Goal: Task Accomplishment & Management: Manage account settings

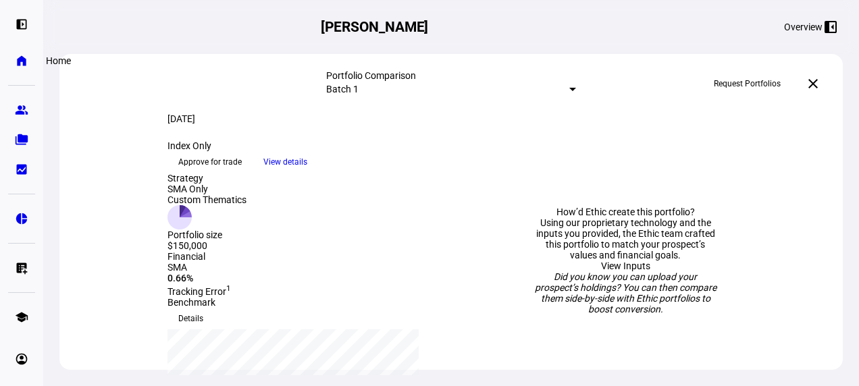
click at [20, 60] on eth-mat-symbol "home" at bounding box center [21, 60] width 13 height 13
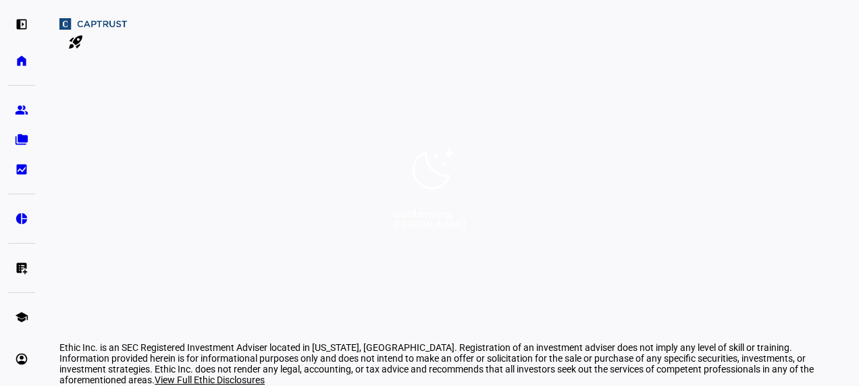
click at [198, 89] on div "Good evening, [PERSON_NAME]" at bounding box center [429, 193] width 859 height 386
click at [362, 193] on div "Good evening, [PERSON_NAME]" at bounding box center [429, 193] width 859 height 386
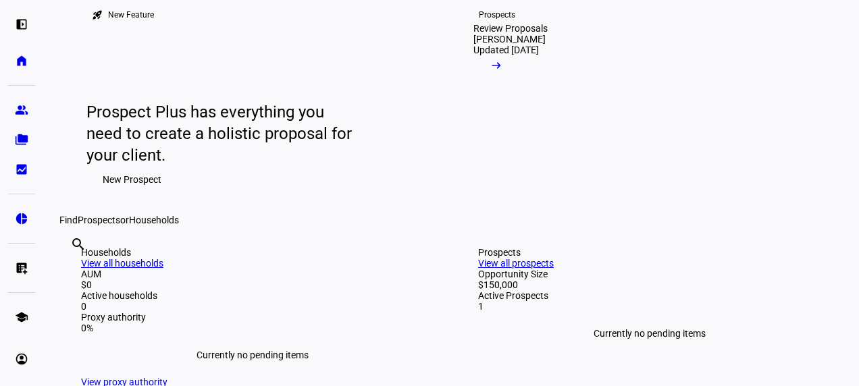
scroll to position [135, 0]
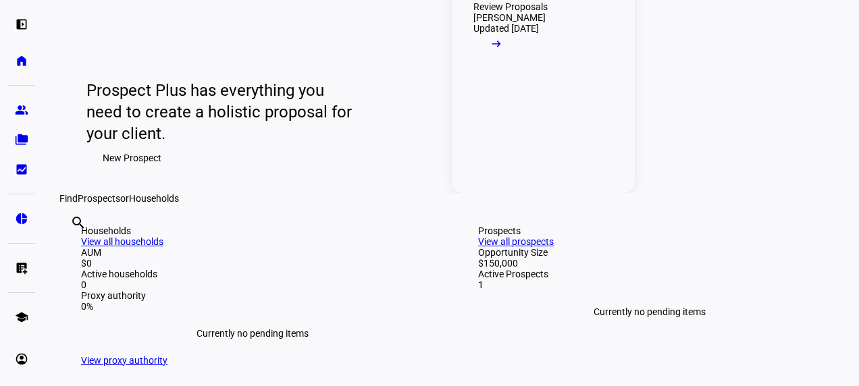
click at [534, 193] on link "Prospects Review Proposals [PERSON_NAME] Updated [DATE] arrow_right_alt" at bounding box center [543, 78] width 183 height 229
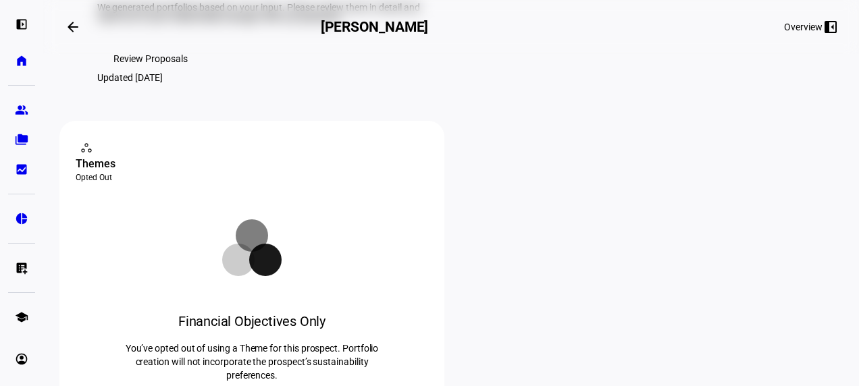
scroll to position [47, 0]
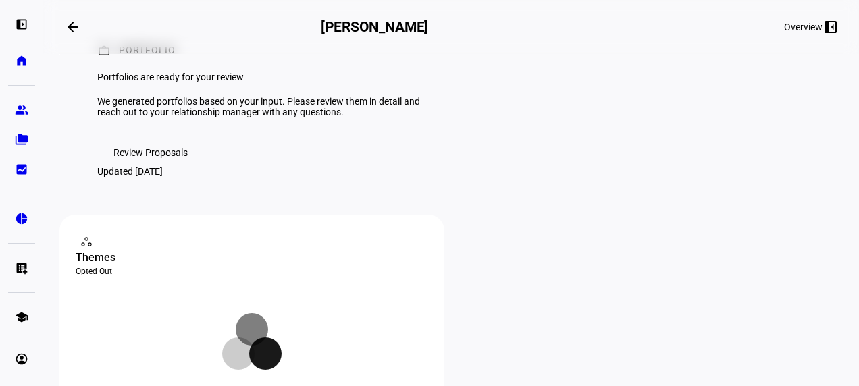
click at [170, 166] on span "Review Proposals" at bounding box center [150, 152] width 74 height 27
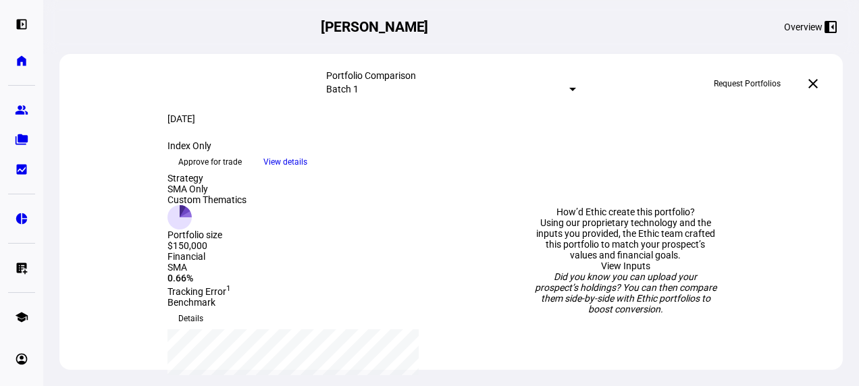
click at [307, 172] on span "View details" at bounding box center [285, 162] width 44 height 20
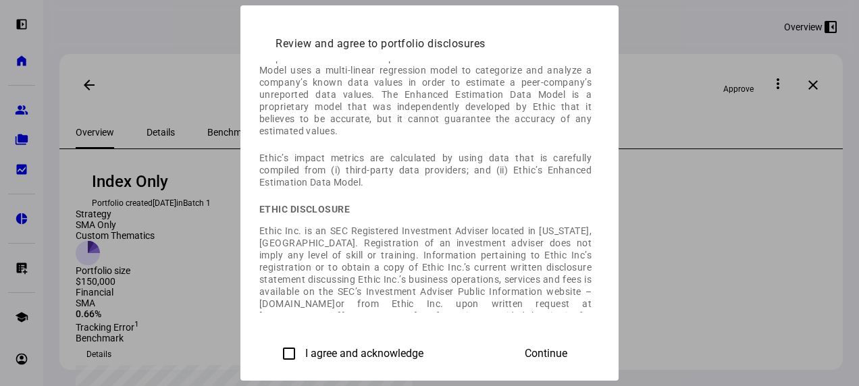
scroll to position [379, 0]
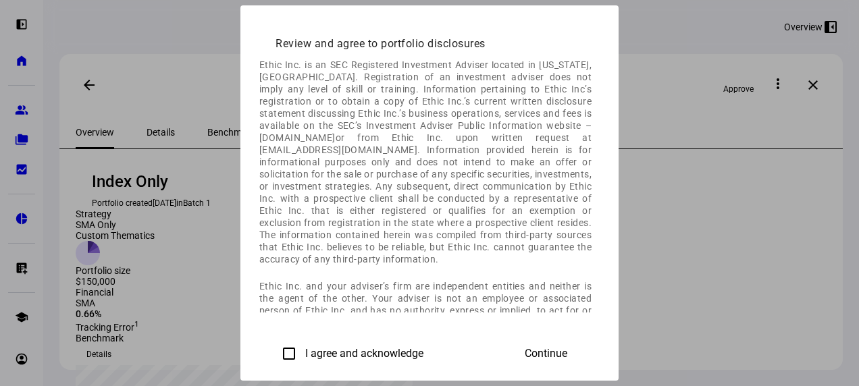
click at [302, 356] on label "I agree and acknowledge" at bounding box center [362, 354] width 121 height 12
click at [275, 356] on input "I agree and acknowledge" at bounding box center [288, 353] width 27 height 27
checkbox input "true"
click at [583, 352] on span at bounding box center [545, 353] width 75 height 32
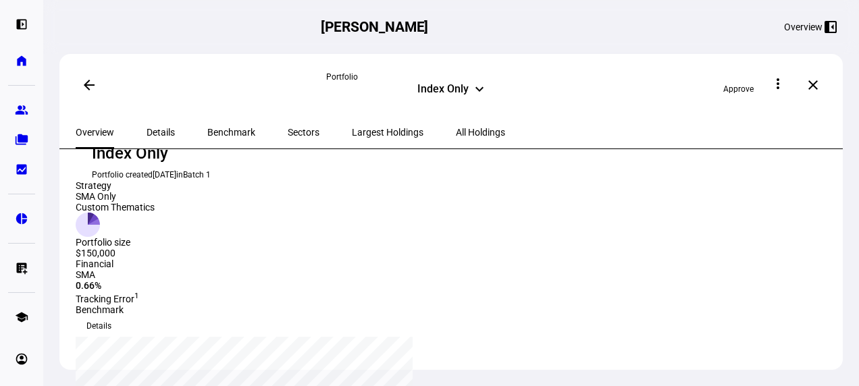
scroll to position [0, 0]
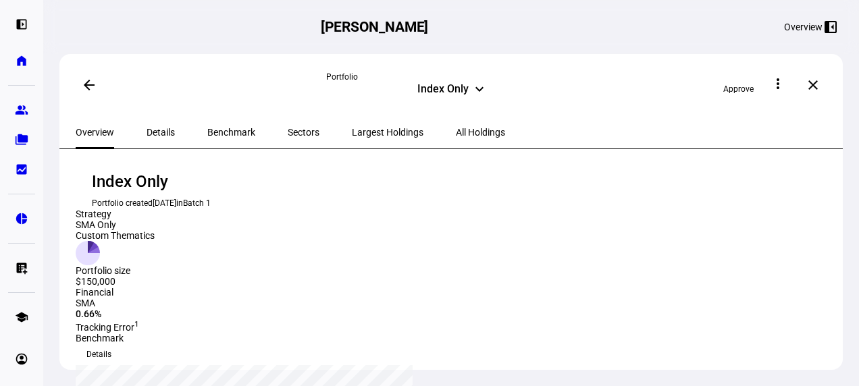
click at [735, 84] on span "Approve" at bounding box center [738, 88] width 30 height 9
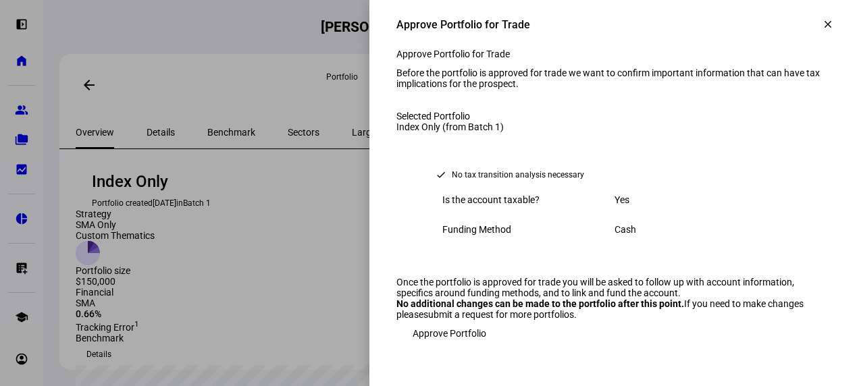
scroll to position [131, 0]
click at [452, 347] on span "Approve Portfolio" at bounding box center [449, 333] width 74 height 27
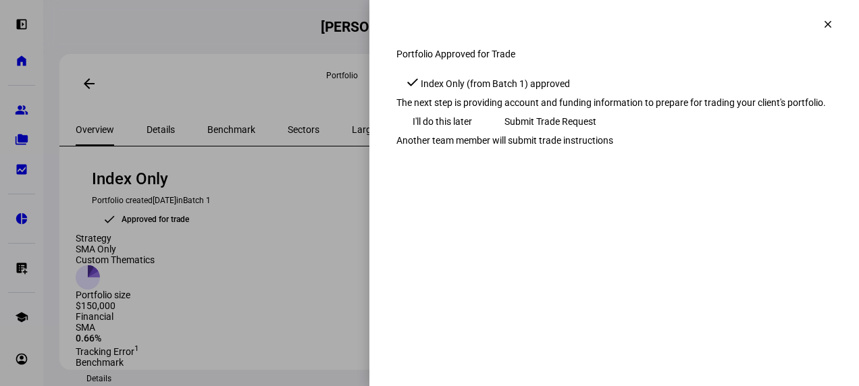
click at [464, 135] on span "I'll do this later" at bounding box center [441, 121] width 59 height 27
